Goal: Information Seeking & Learning: Find specific fact

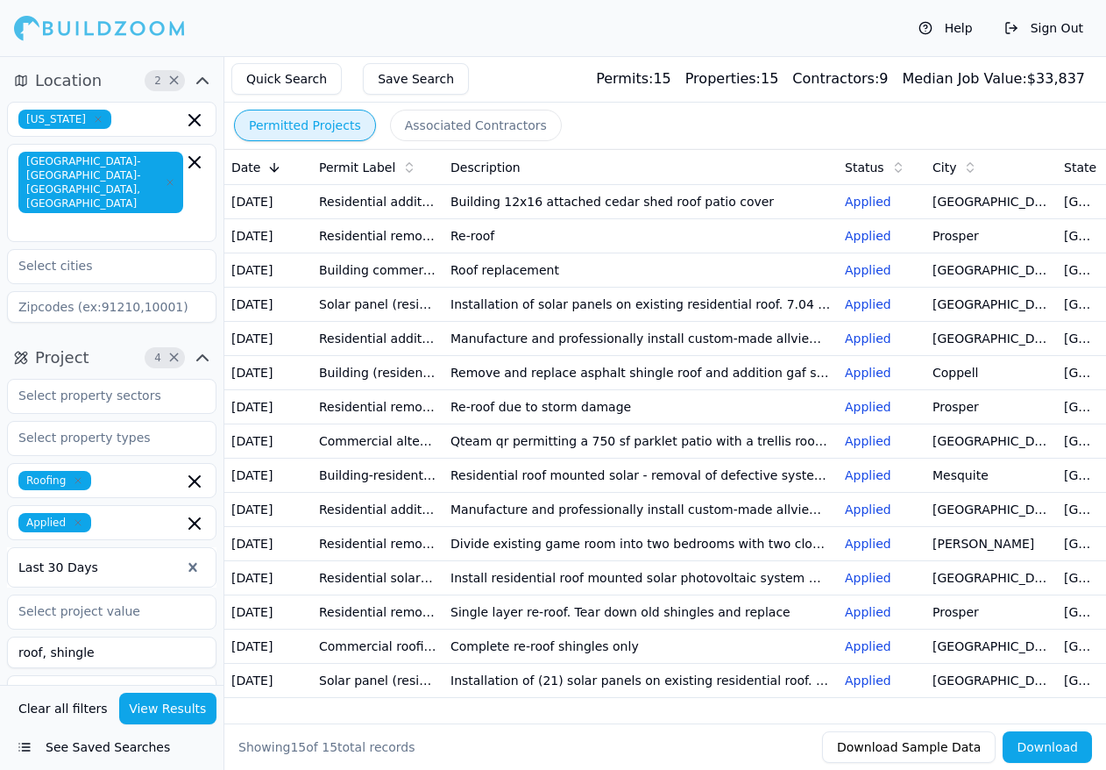
click at [167, 177] on icon "button" at bounding box center [170, 182] width 11 height 11
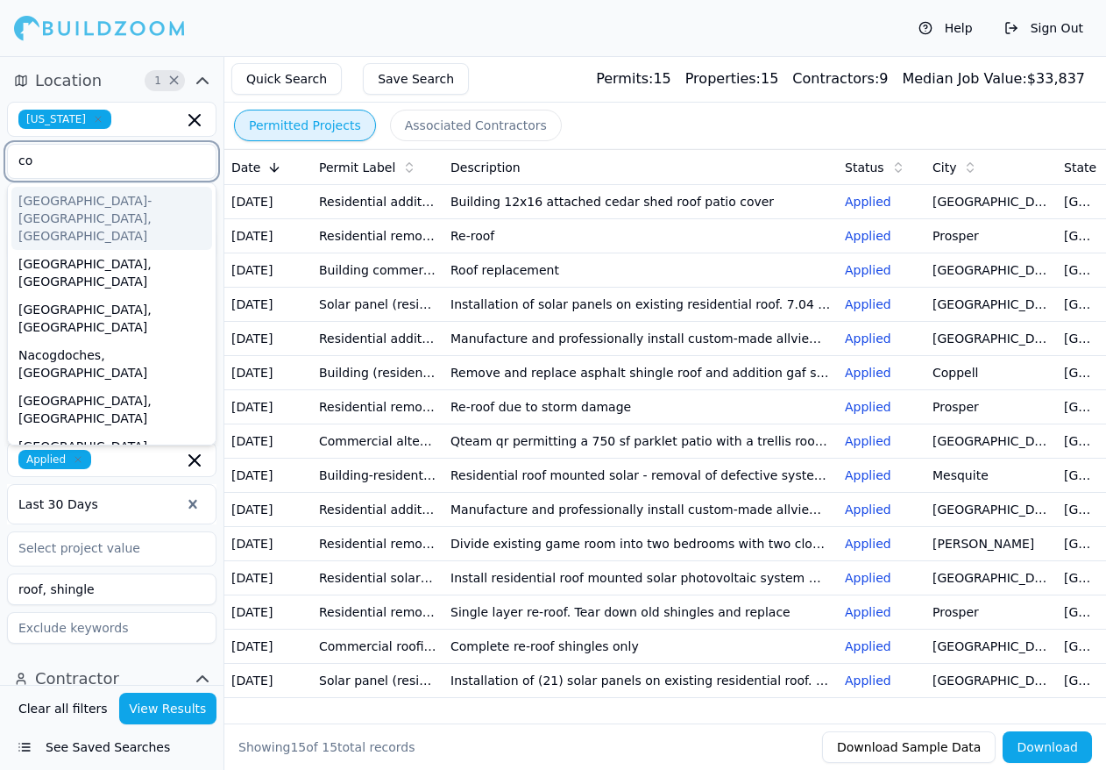
type input "cor"
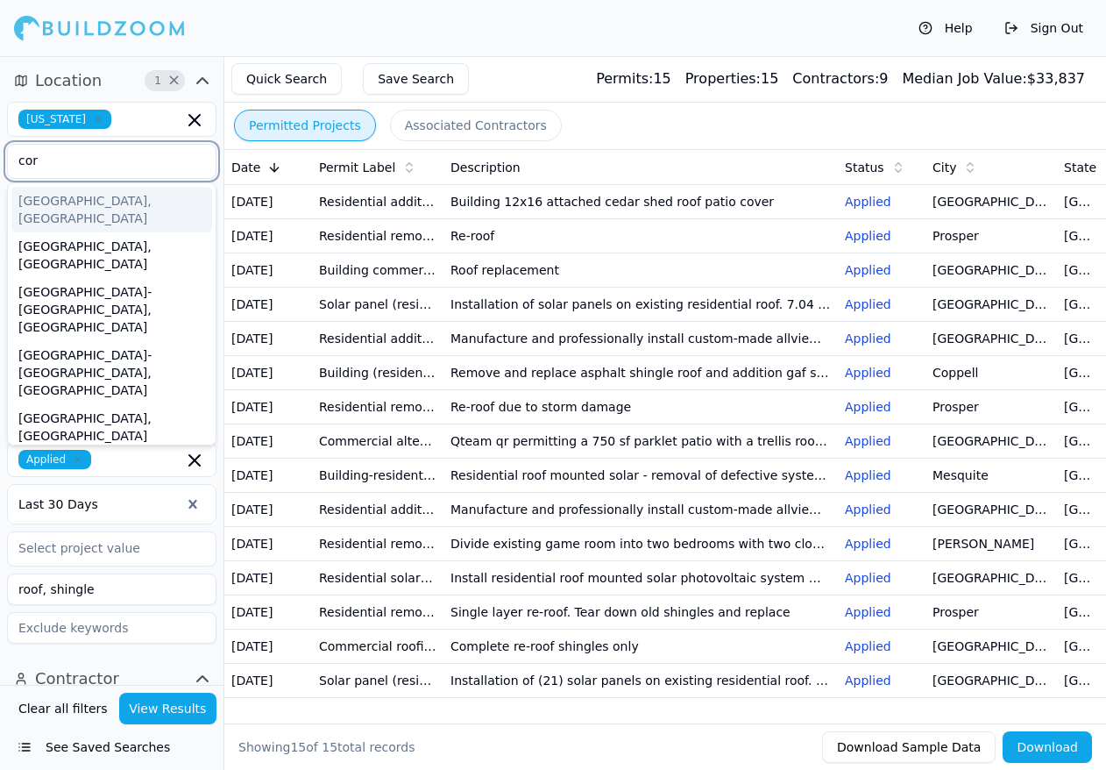
click at [88, 196] on div "[GEOGRAPHIC_DATA], [GEOGRAPHIC_DATA]" at bounding box center [111, 210] width 201 height 46
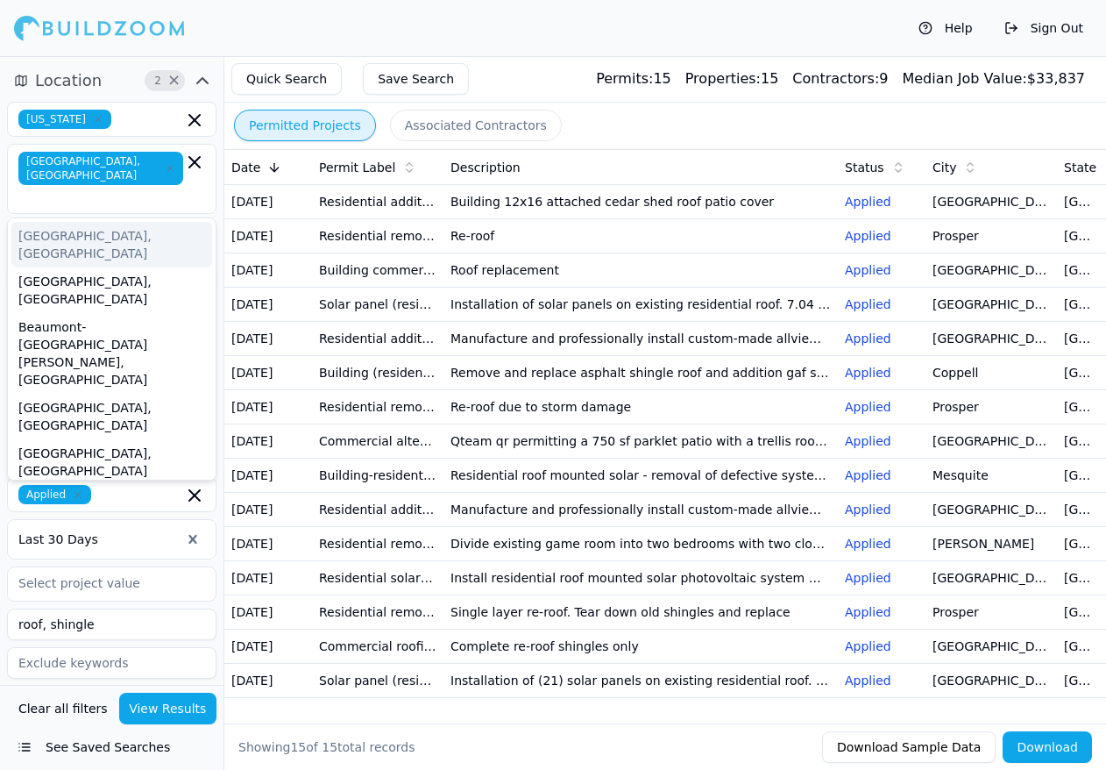
click at [217, 42] on div "Help Sign Out" at bounding box center [553, 28] width 1106 height 56
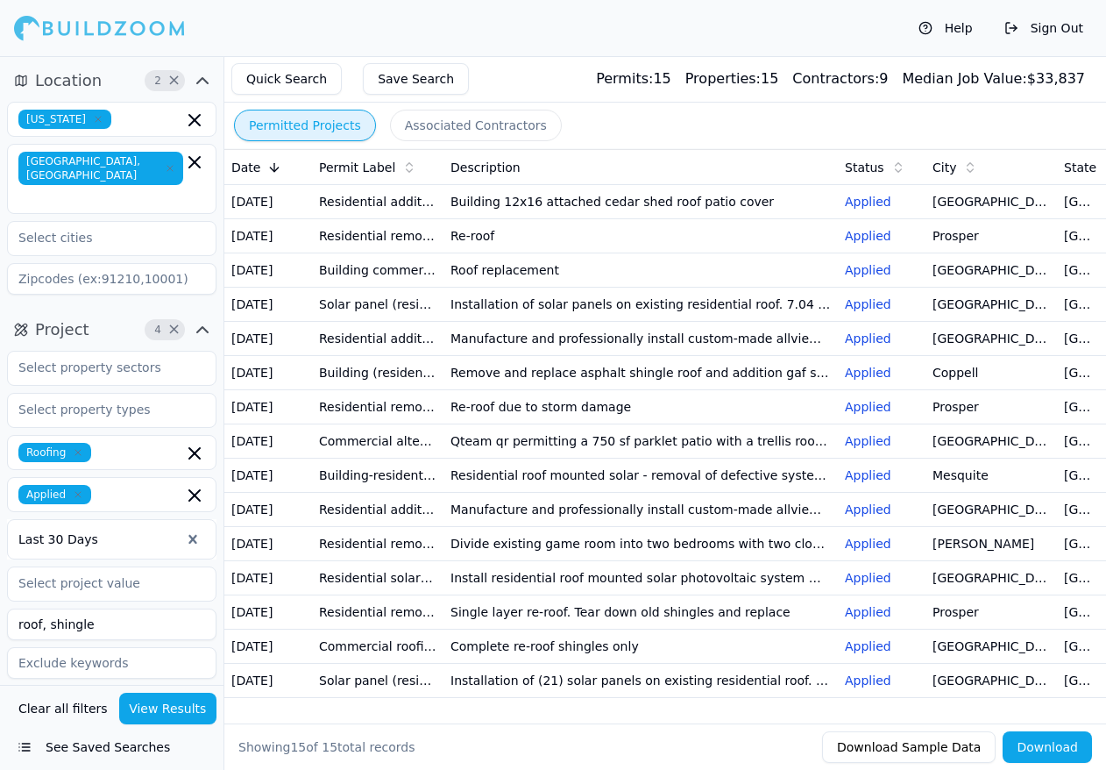
click at [77, 450] on icon "button" at bounding box center [77, 452] width 5 height 5
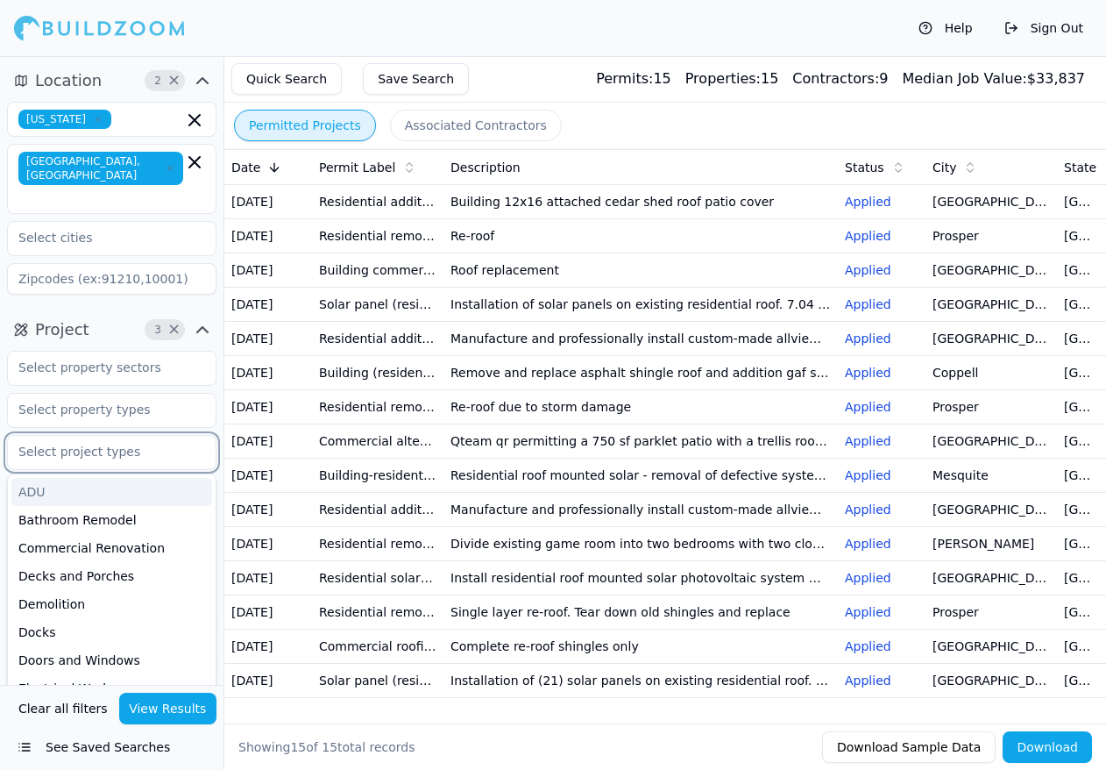
click at [132, 436] on input "text" at bounding box center [101, 452] width 186 height 32
click at [222, 374] on div "Project 3 × ADU Bathroom Remodel Commercial Renovation Decks and Porches Demoli…" at bounding box center [112, 501] width 224 height 384
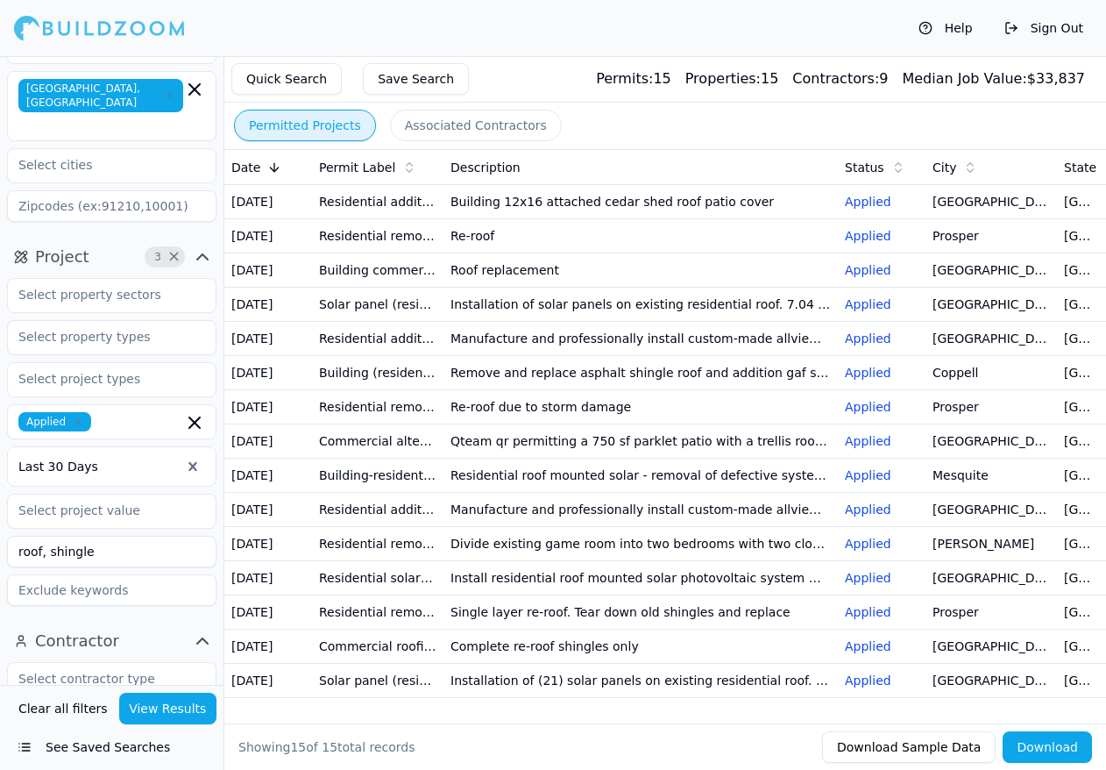
scroll to position [88, 0]
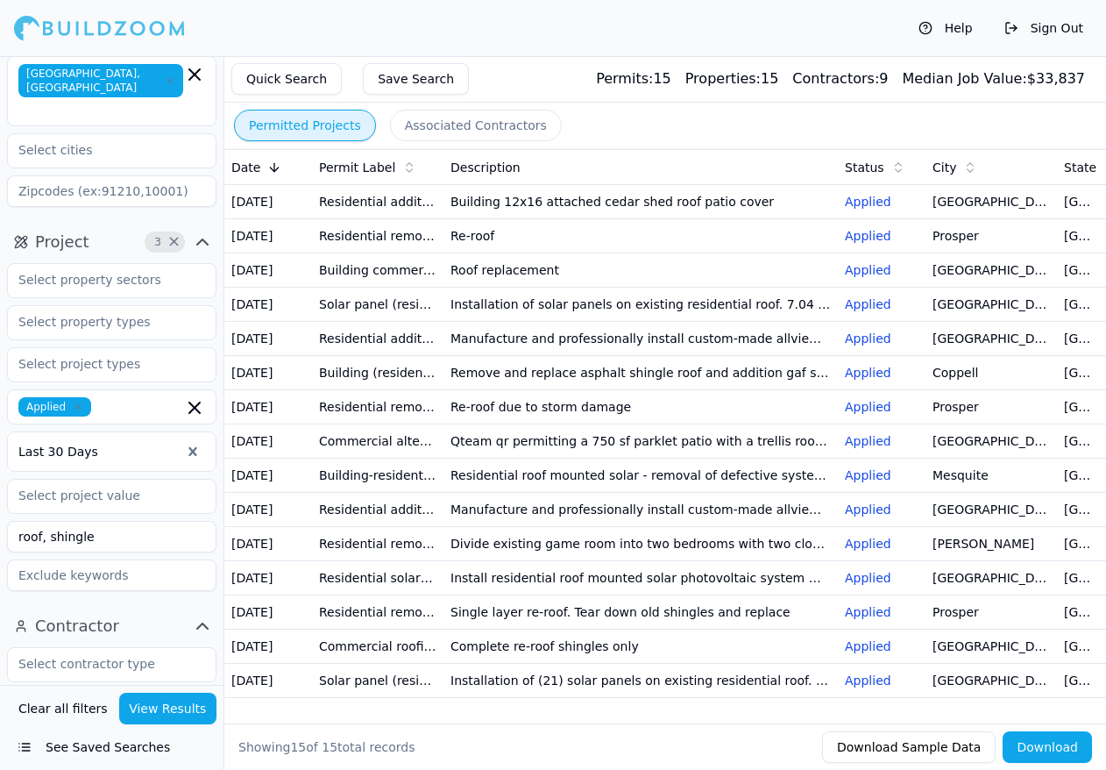
click at [75, 401] on icon "button" at bounding box center [78, 406] width 11 height 11
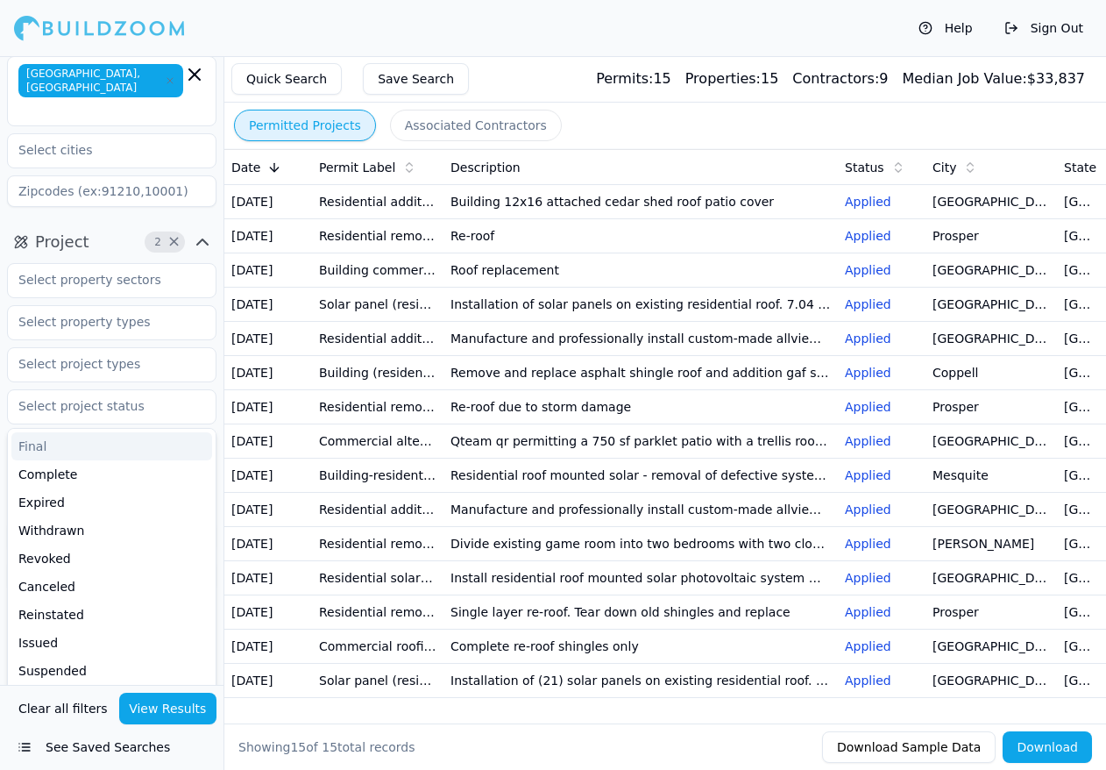
click at [218, 347] on div "Project 2 × Final Complete Expired Withdrawn Revoked Canceled Reinstated Issued…" at bounding box center [112, 413] width 224 height 384
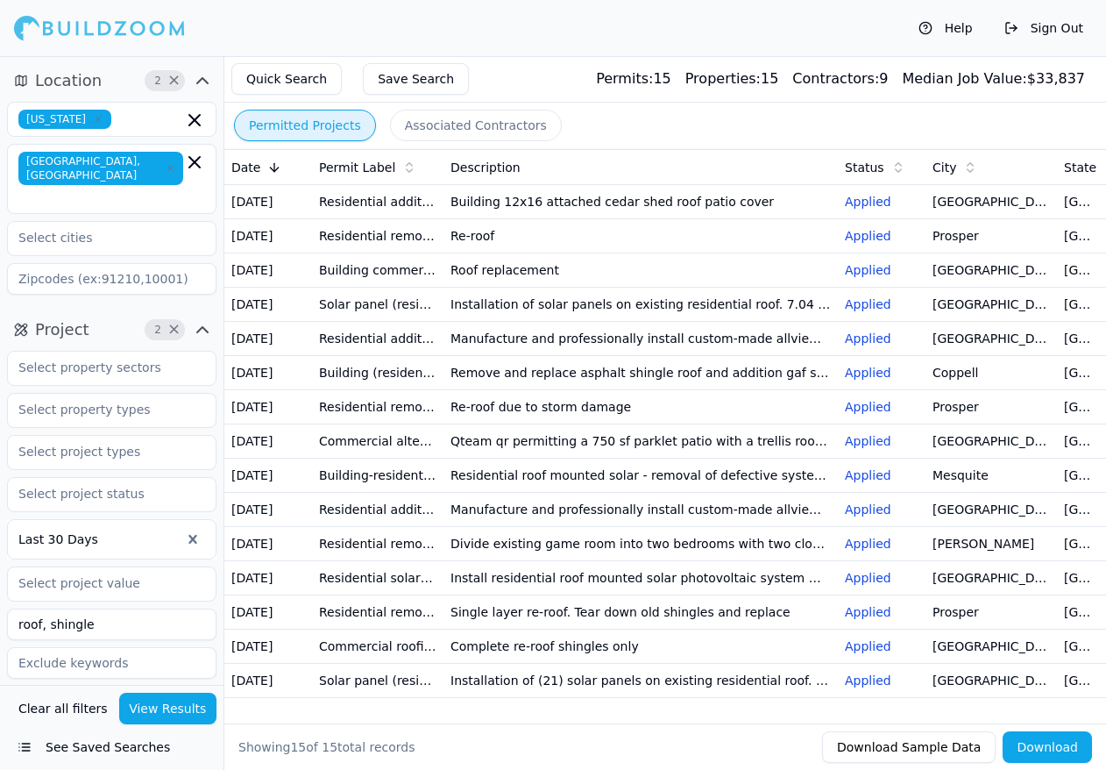
click at [287, 73] on button "Quick Search" at bounding box center [286, 79] width 110 height 32
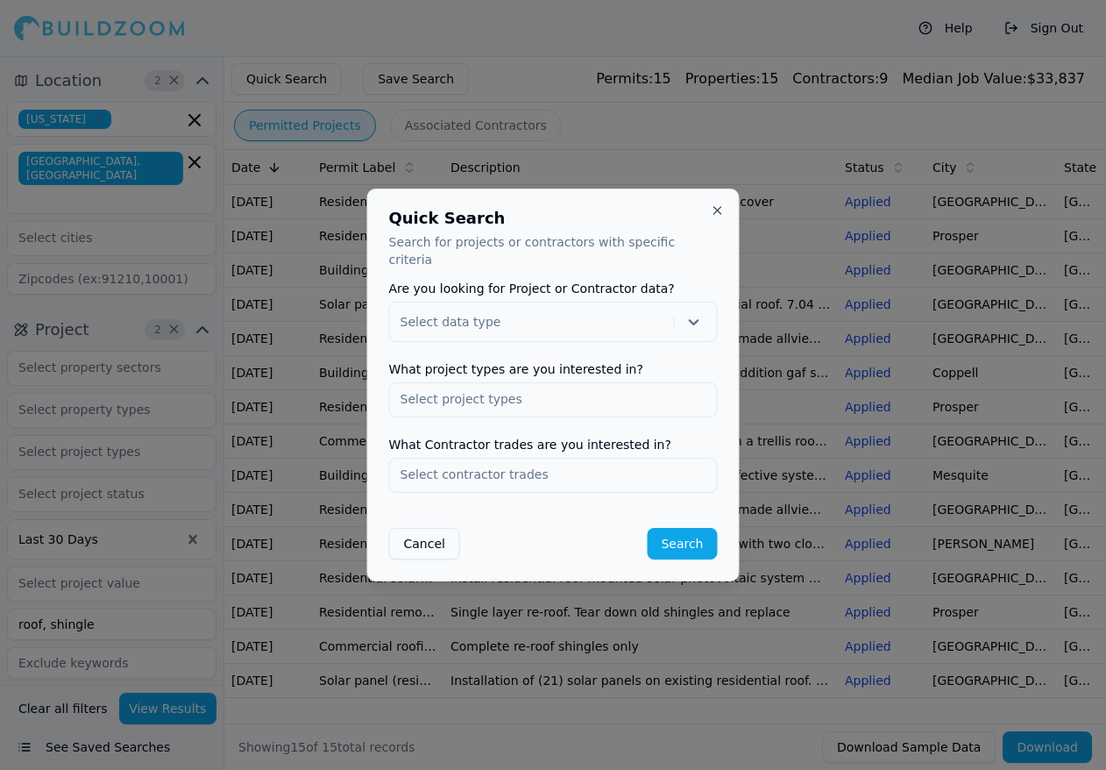
click at [718, 217] on button "Close" at bounding box center [718, 210] width 14 height 14
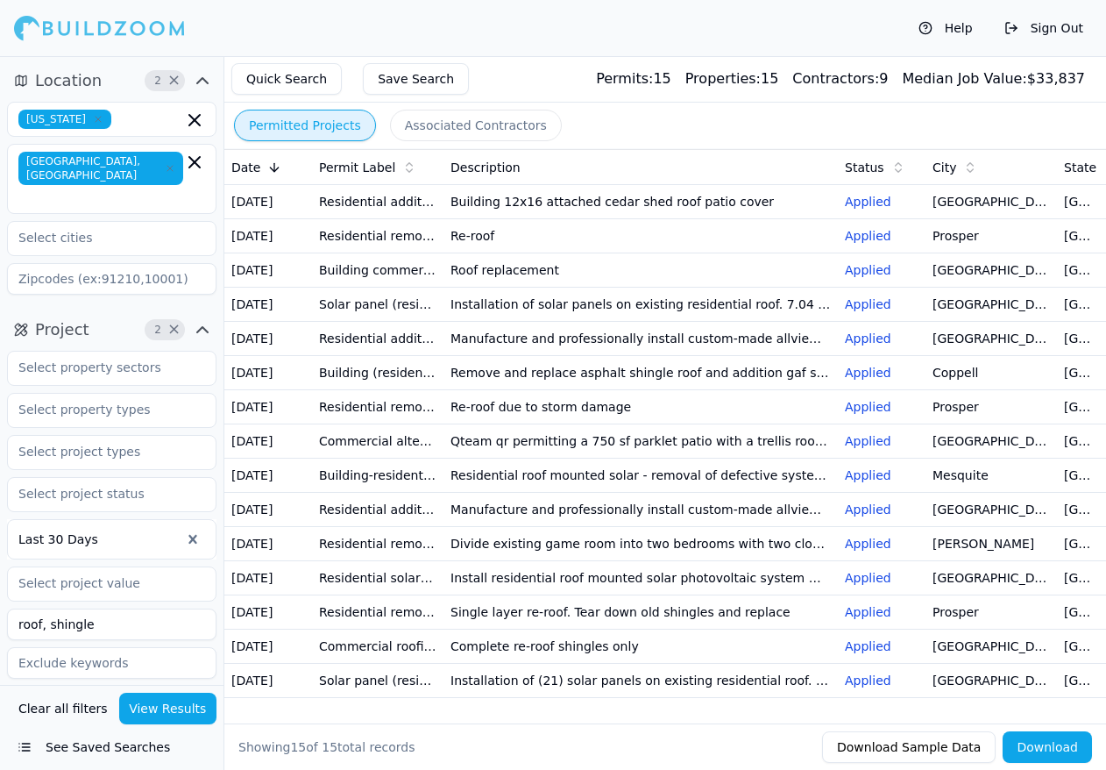
click at [76, 25] on div at bounding box center [99, 28] width 171 height 35
click at [32, 83] on button "Location 2 ×" at bounding box center [112, 81] width 210 height 28
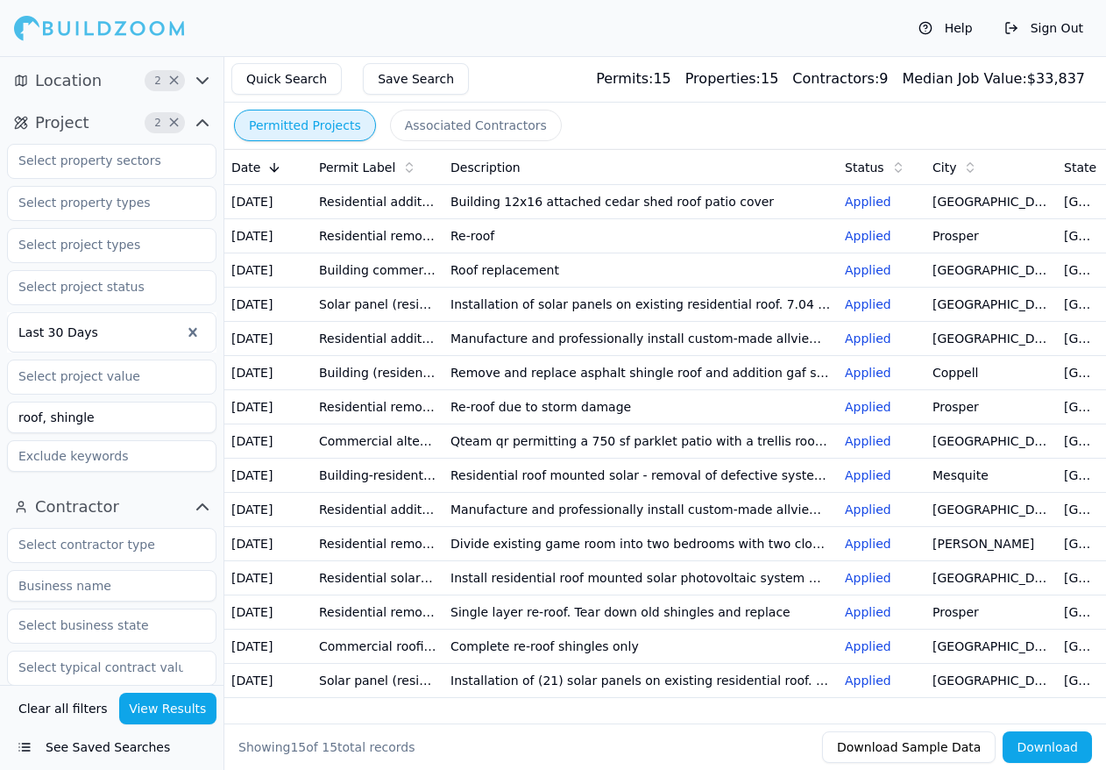
click at [191, 81] on span "2 ×" at bounding box center [177, 80] width 65 height 21
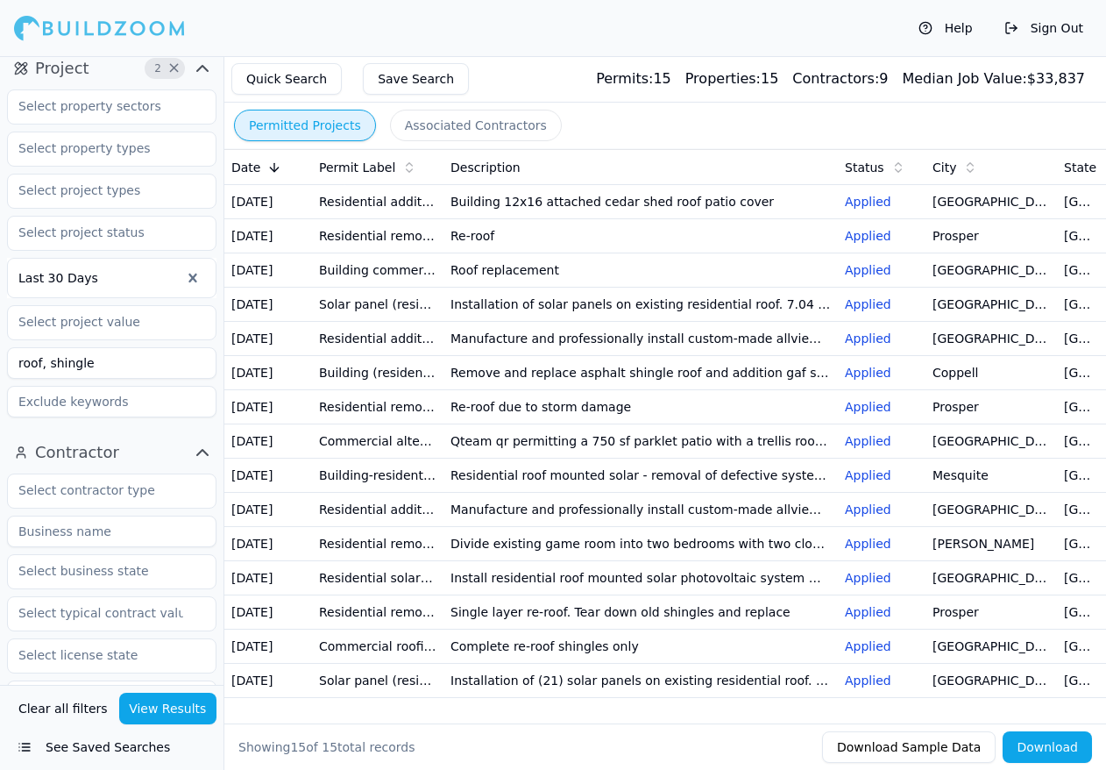
scroll to position [263, 0]
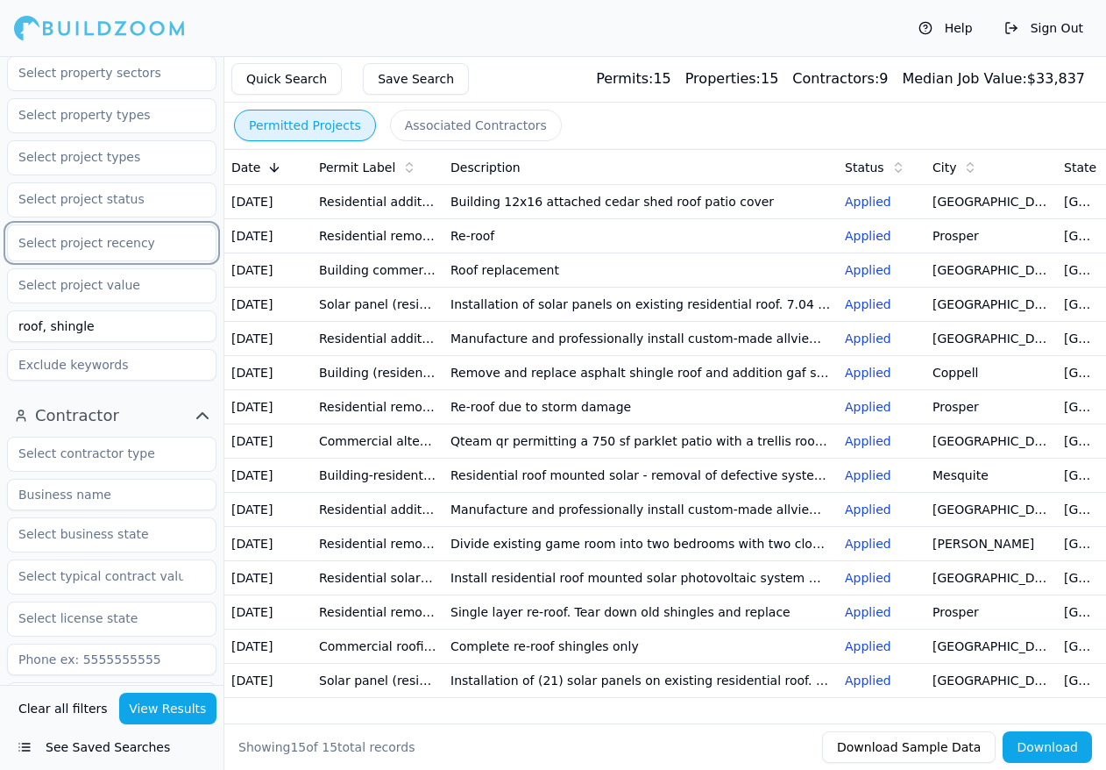
scroll to position [438, 0]
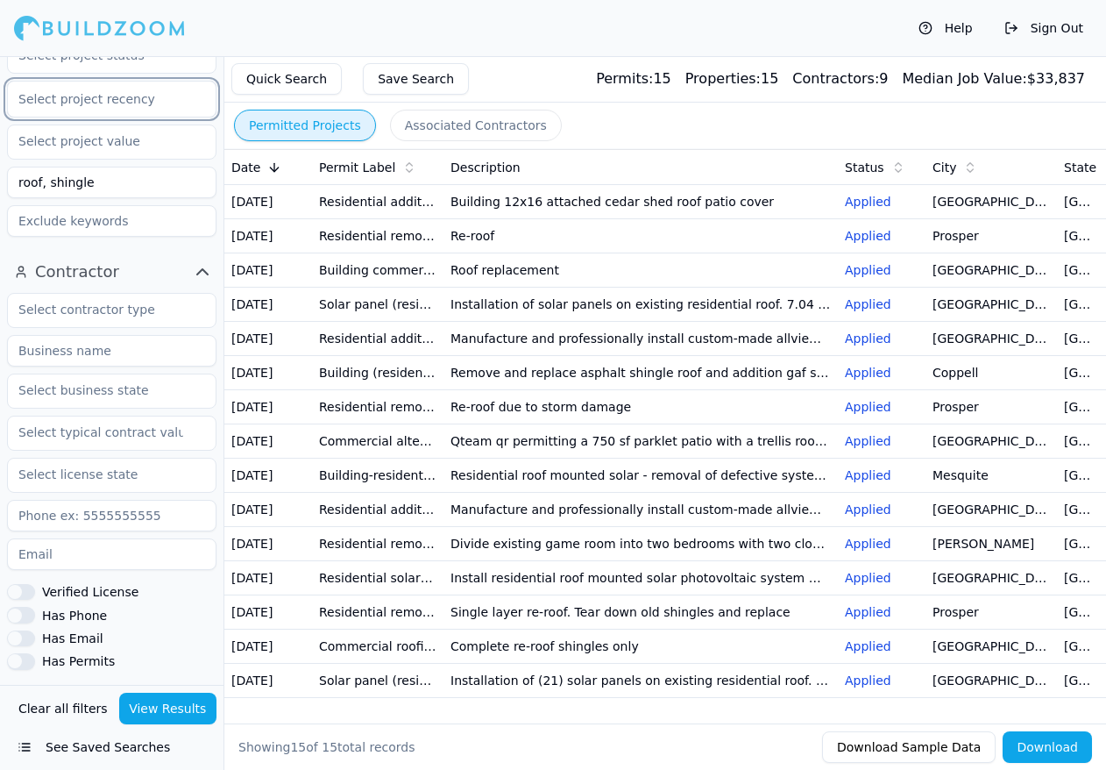
click at [178, 167] on input "roof, shingle" at bounding box center [112, 183] width 210 height 32
drag, startPoint x: 188, startPoint y: 150, endPoint x: 16, endPoint y: 146, distance: 172.7
click at [16, 167] on input "roof, shingle" at bounding box center [112, 183] width 210 height 32
click at [118, 206] on div "Select project recency" at bounding box center [112, 74] width 210 height 338
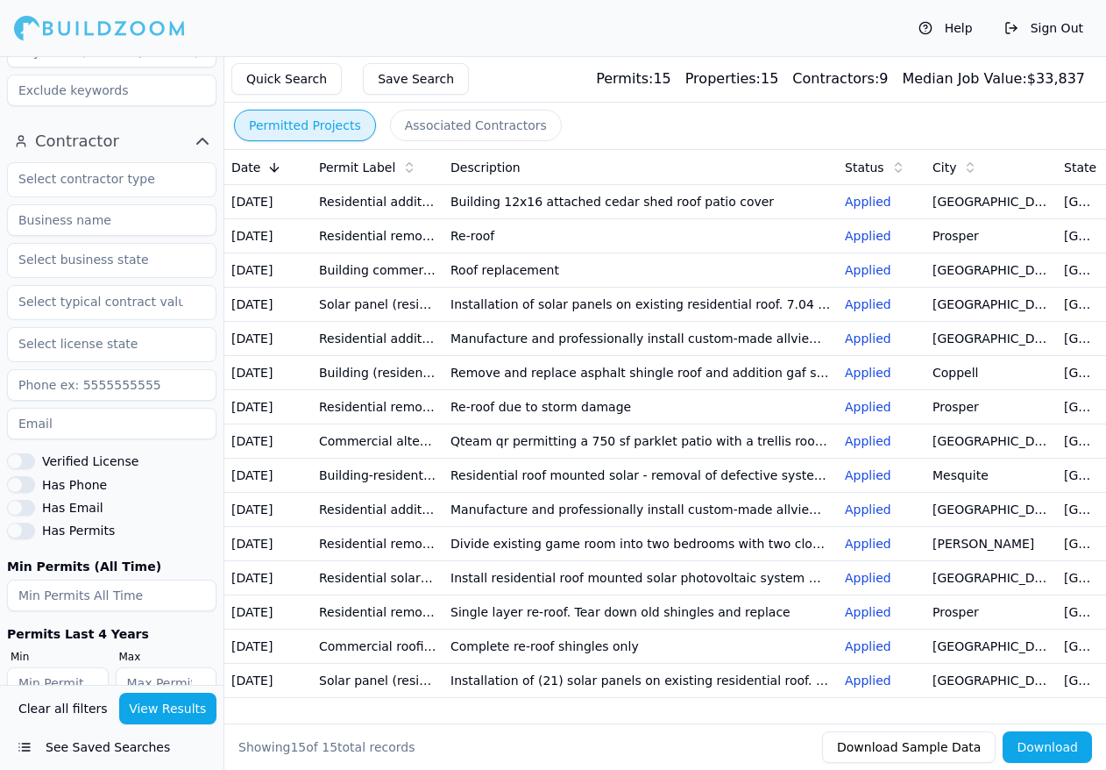
scroll to position [306, 0]
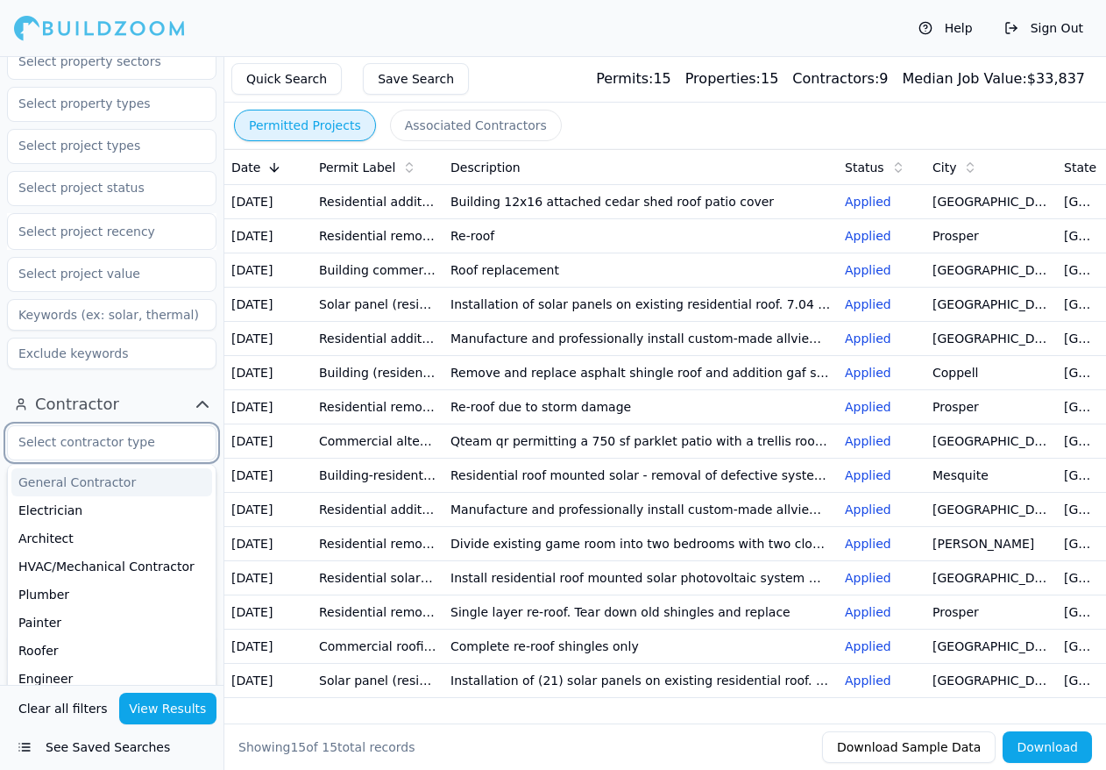
click at [82, 426] on input "text" at bounding box center [101, 442] width 186 height 32
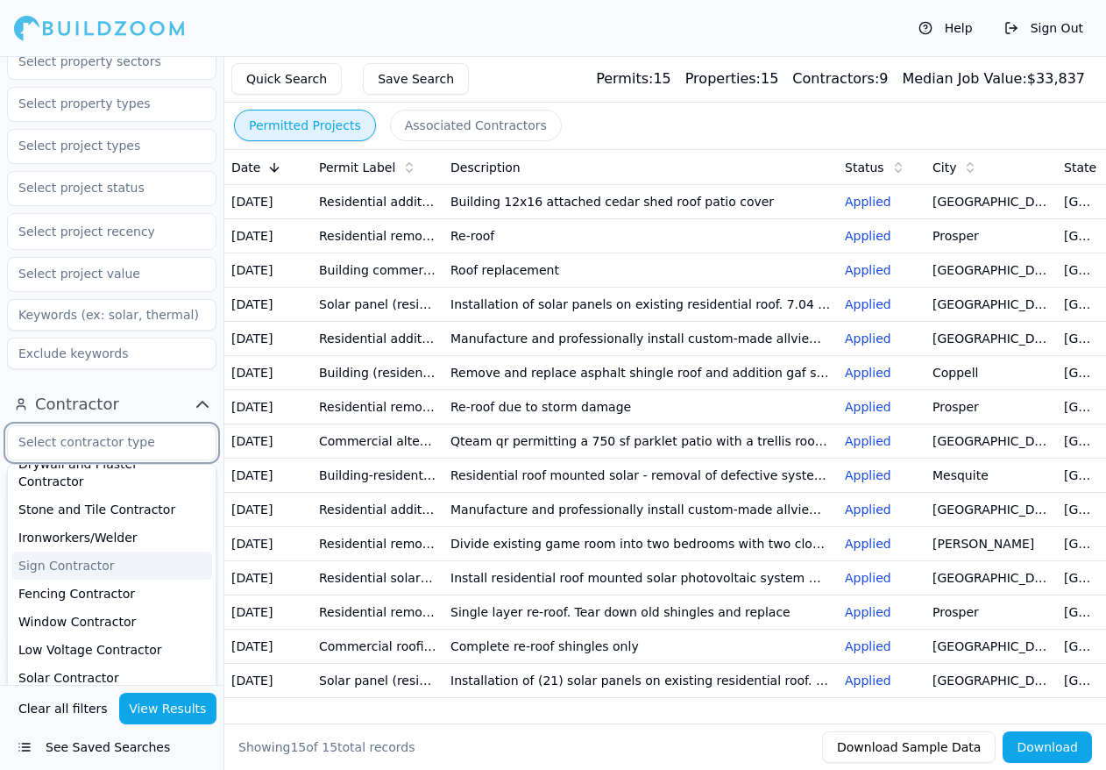
scroll to position [351, 0]
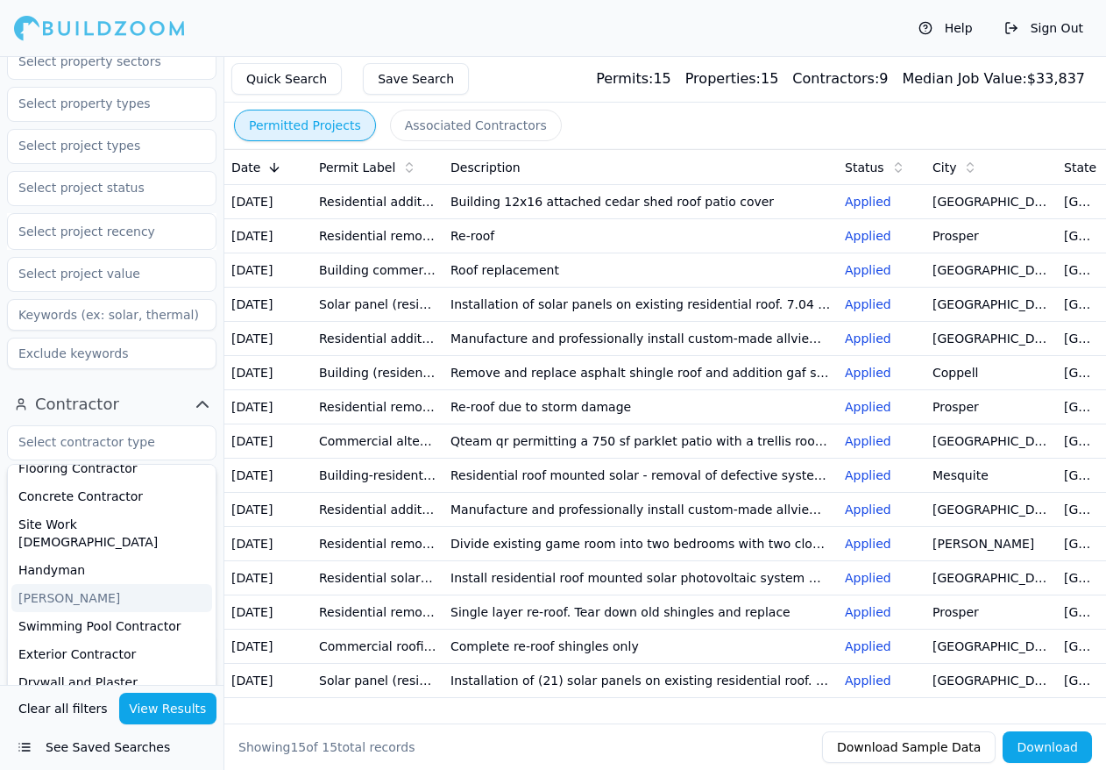
click at [218, 345] on div "Project Select project recency" at bounding box center [112, 193] width 224 height 380
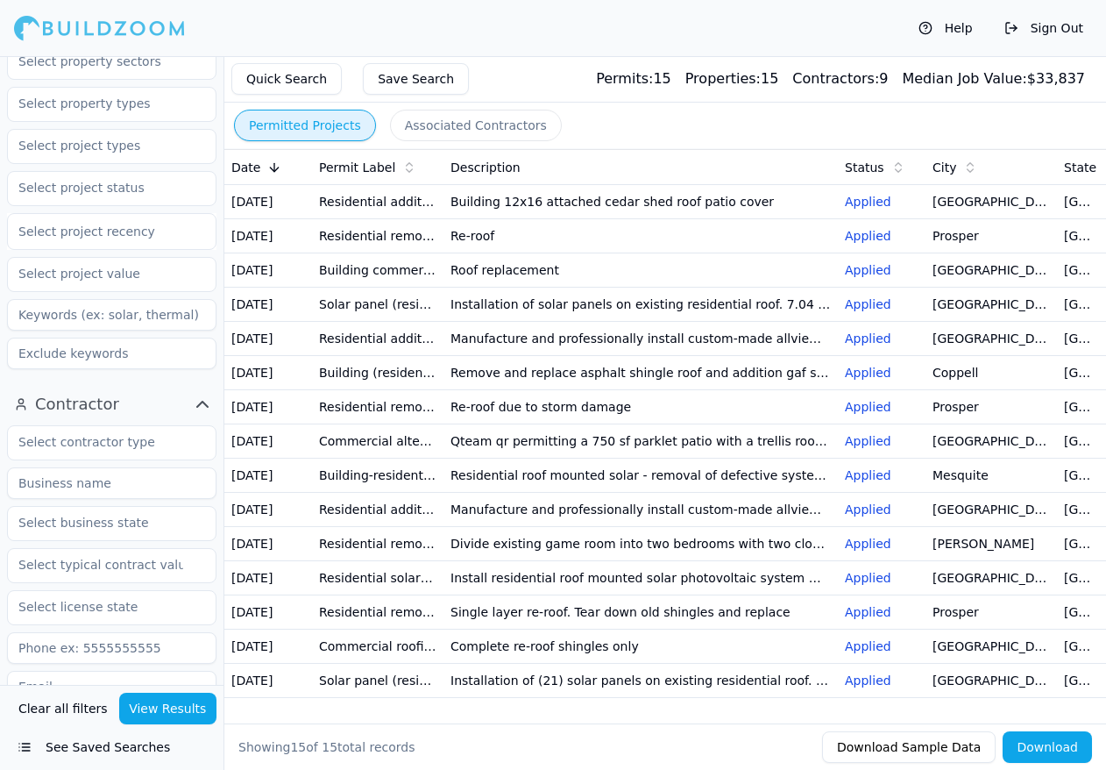
click at [84, 299] on input at bounding box center [112, 315] width 210 height 32
type input "Foundation"
click at [166, 720] on button "View Results" at bounding box center [168, 709] width 98 height 32
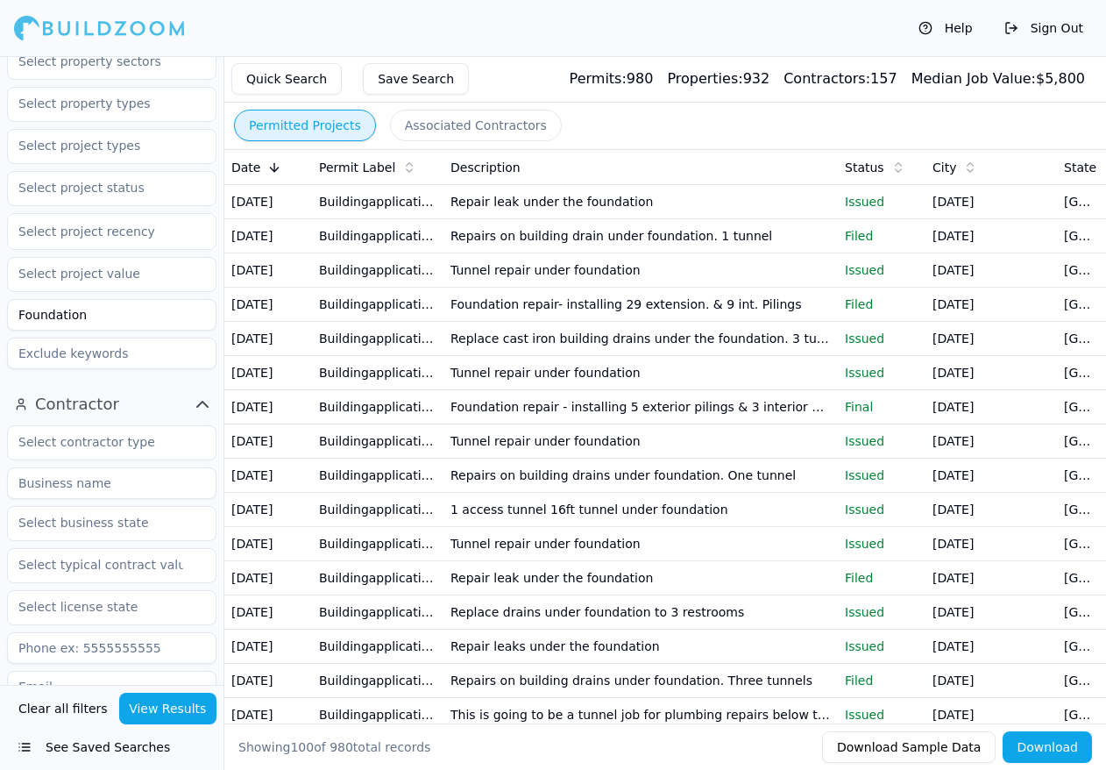
click at [117, 337] on input at bounding box center [112, 353] width 210 height 32
type input "leak, drain"
click at [148, 696] on button "View Results" at bounding box center [168, 709] width 98 height 32
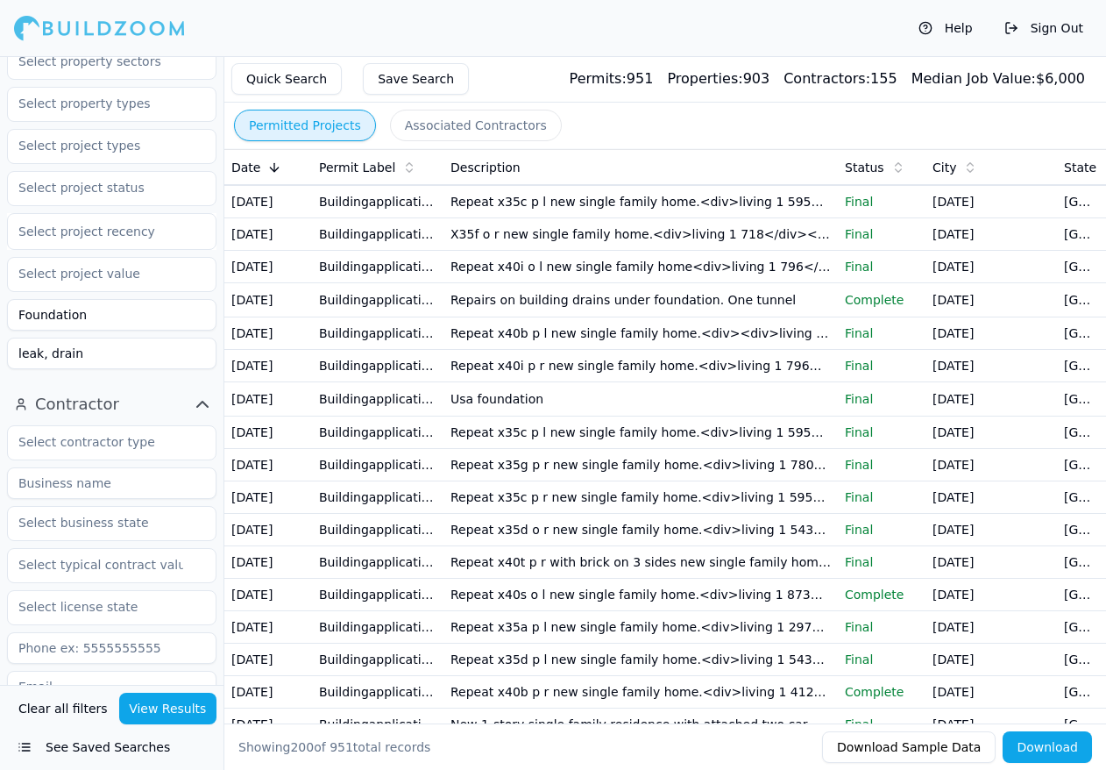
scroll to position [1489, 0]
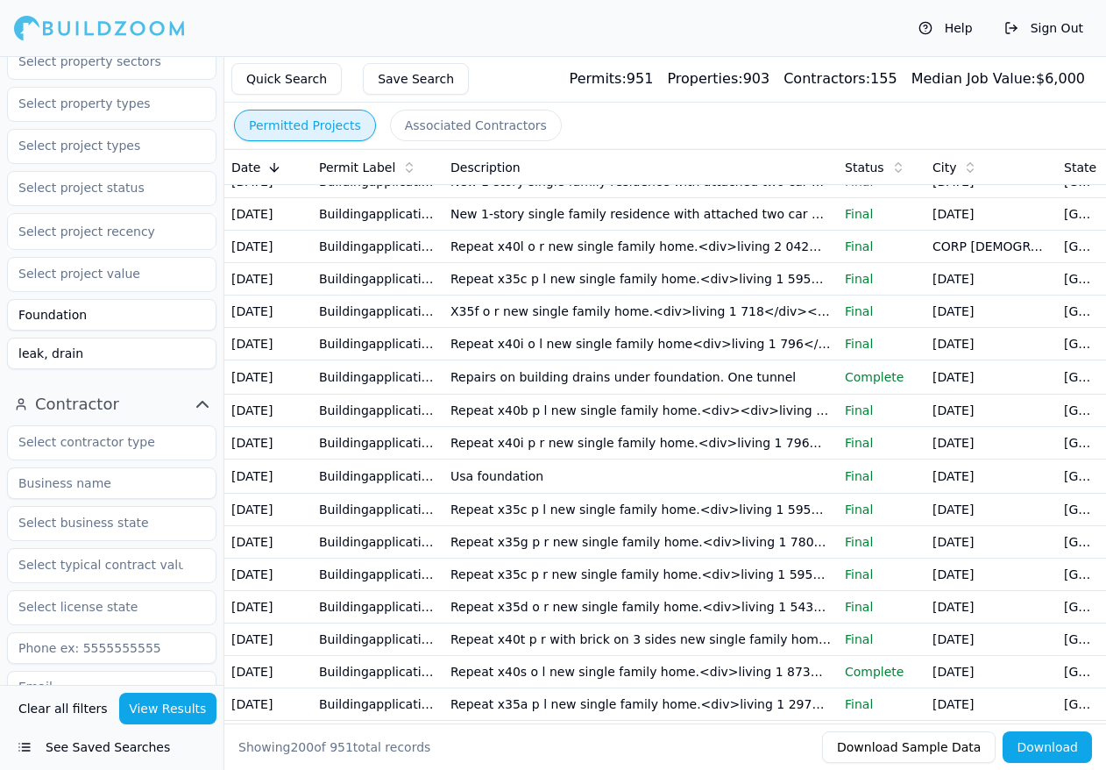
drag, startPoint x: 131, startPoint y: 316, endPoint x: -18, endPoint y: 330, distance: 150.6
click at [0, 330] on html "Help Sign Out Location 2 × [US_STATE] [GEOGRAPHIC_DATA], [GEOGRAPHIC_DATA] Proj…" at bounding box center [553, 385] width 1106 height 770
click at [123, 299] on input "Foundation" at bounding box center [112, 315] width 210 height 32
type input "Foundation Repair"
click at [167, 706] on button "View Results" at bounding box center [168, 709] width 98 height 32
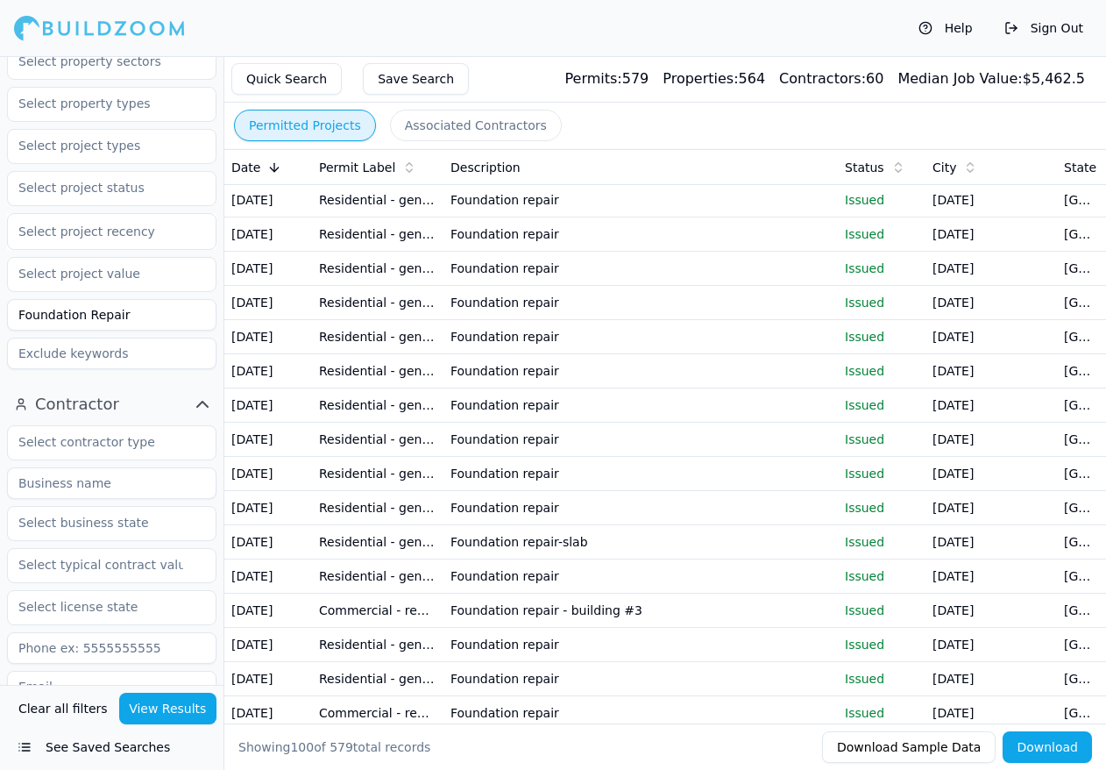
scroll to position [2717, 0]
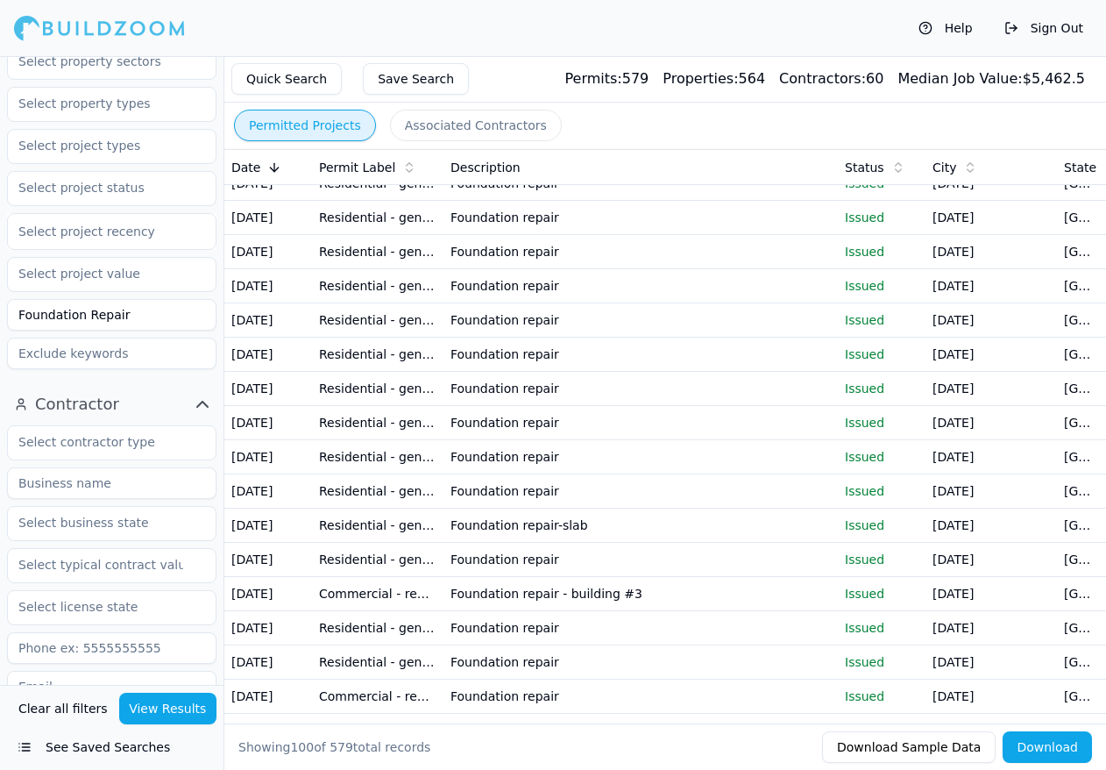
click at [1063, 748] on button "Download" at bounding box center [1047, 747] width 89 height 32
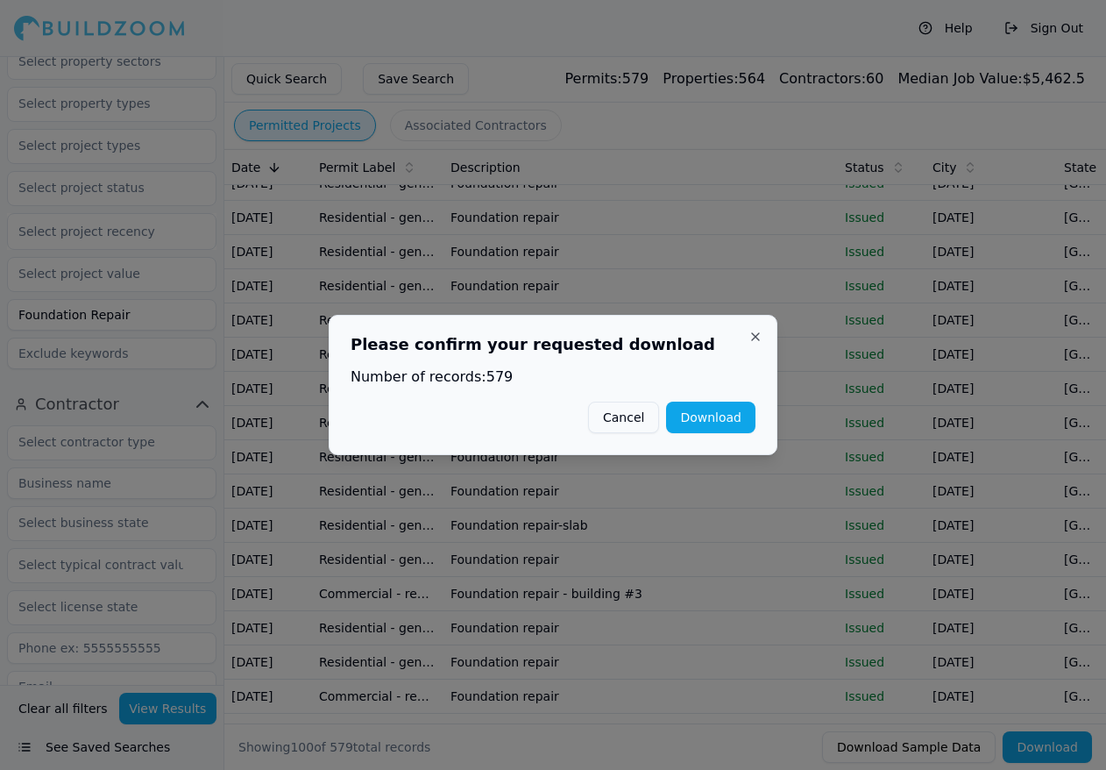
click at [712, 413] on button "Download" at bounding box center [710, 417] width 89 height 32
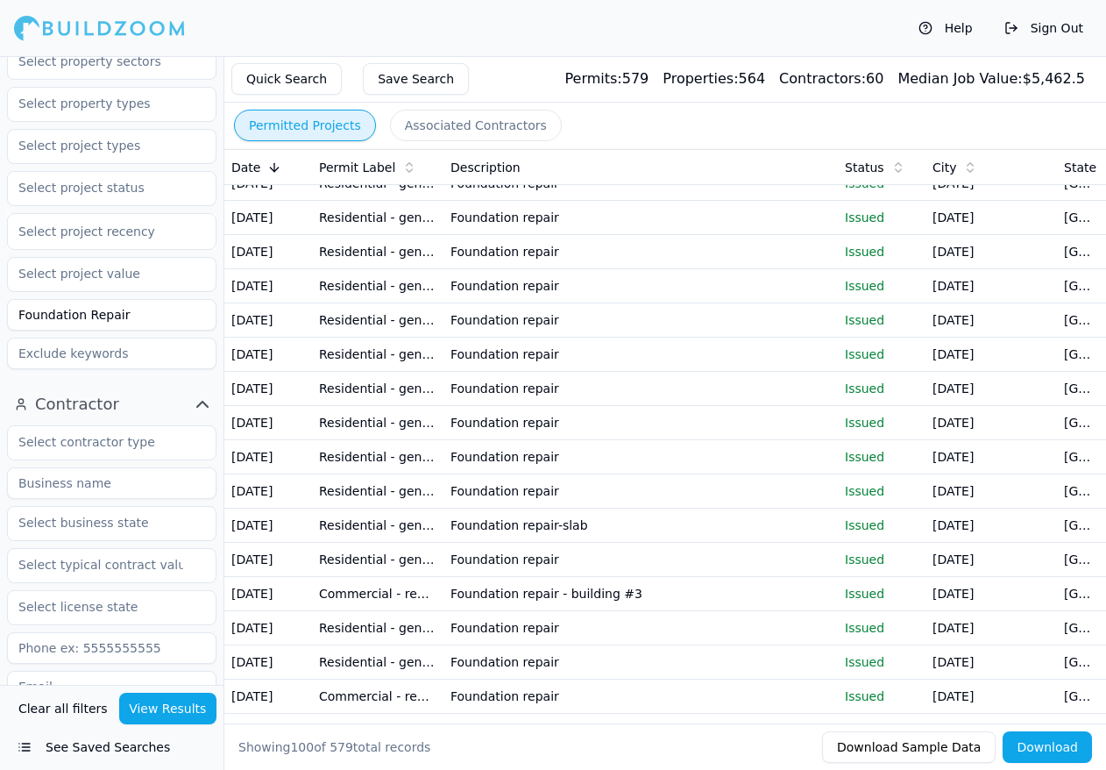
click at [858, 170] on div "Status" at bounding box center [882, 168] width 74 height 18
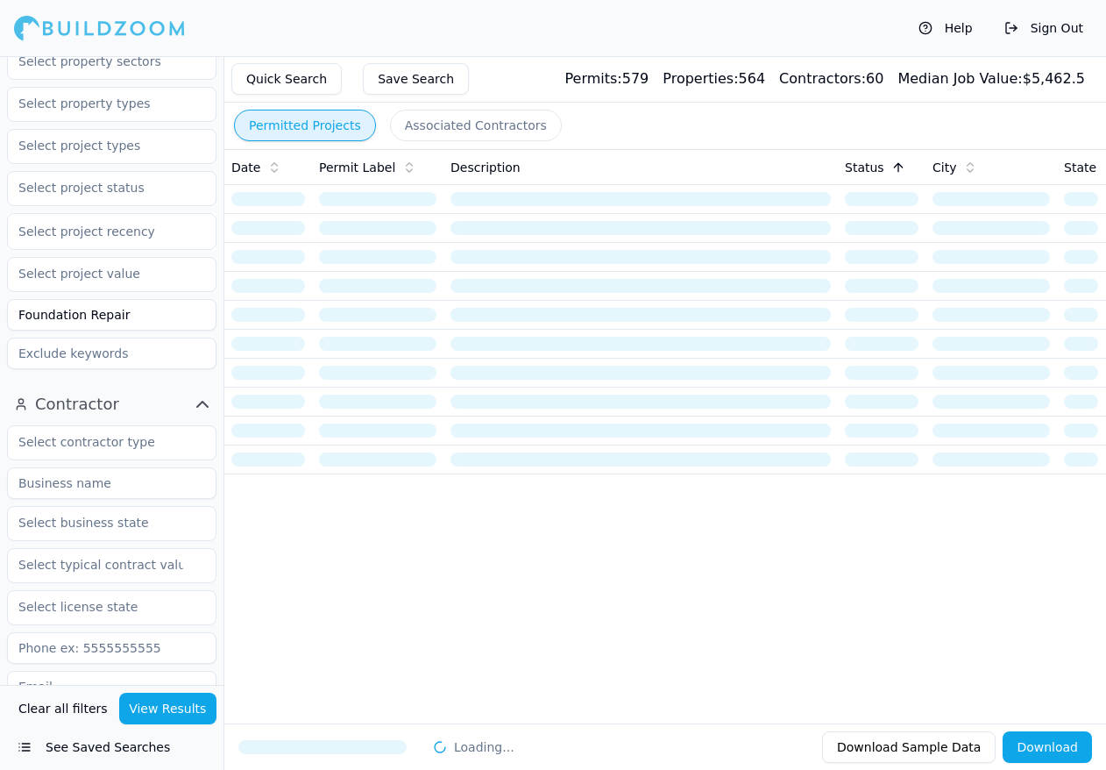
scroll to position [0, 0]
